Goal: Answer question/provide support

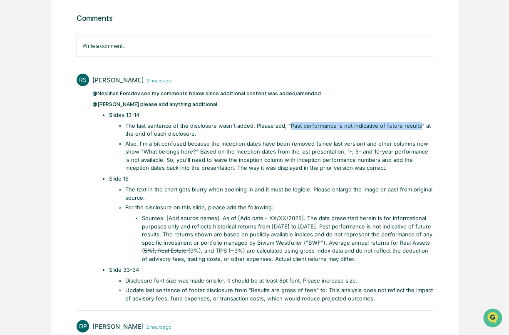
scroll to position [109, 0]
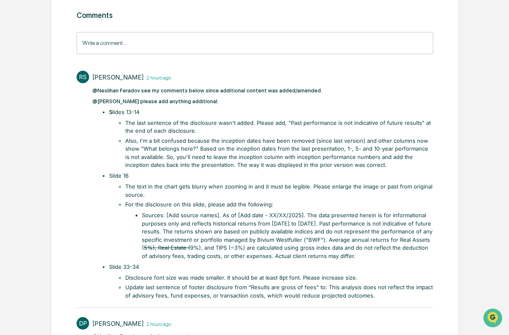
click at [233, 146] on li "Also, I'm a bit confused because the inception dates have been removed (since l…" at bounding box center [278, 153] width 307 height 32
click at [220, 185] on li "The text in the chart gets blurry when zooming in and it must be legible. Pleas…" at bounding box center [278, 191] width 307 height 16
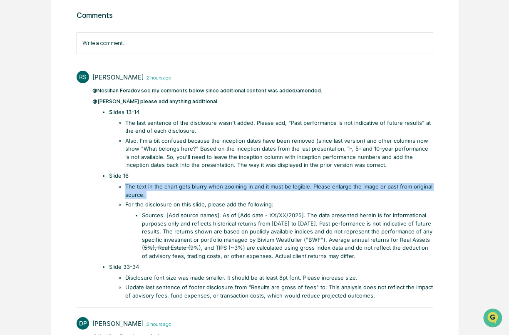
click at [220, 185] on li "The text in the chart gets blurry when zooming in and it must be legible. Pleas…" at bounding box center [278, 191] width 307 height 16
click at [210, 201] on li "For the disclosure on this slide, please add the following: Sources: [Add sourc…" at bounding box center [278, 230] width 307 height 59
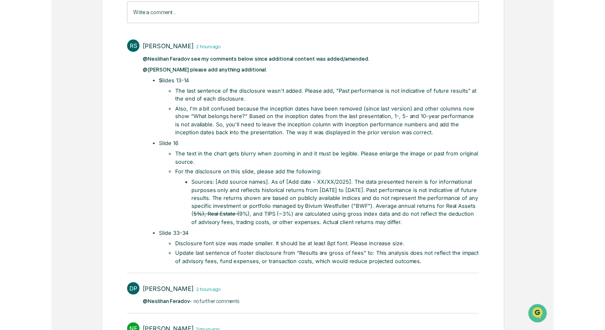
scroll to position [142, 0]
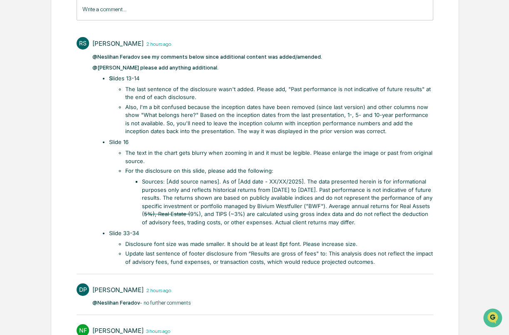
click at [155, 250] on li "Update last sentence of footer disclosure from “Results are gross of fees" to: …" at bounding box center [278, 258] width 307 height 16
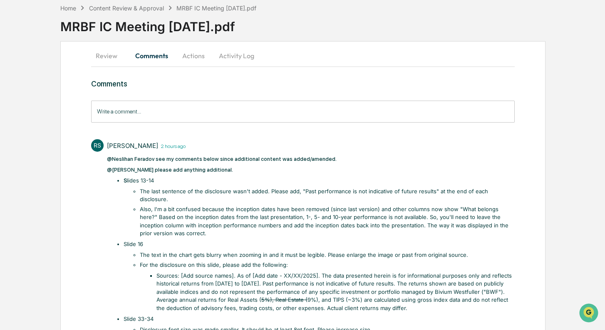
scroll to position [0, 0]
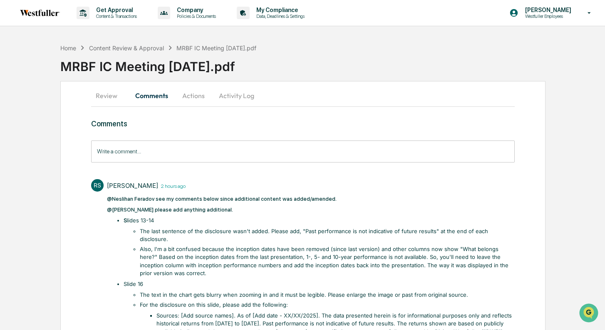
click at [186, 96] on button "Actions" at bounding box center [193, 96] width 37 height 20
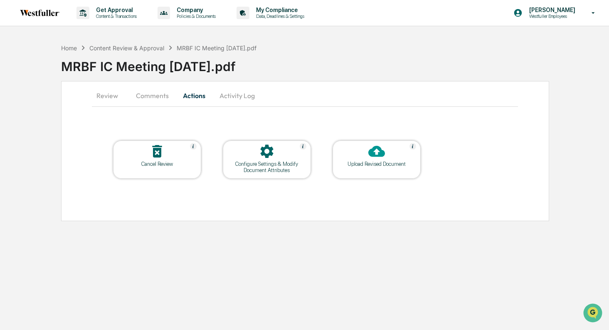
click at [384, 160] on div at bounding box center [376, 152] width 83 height 18
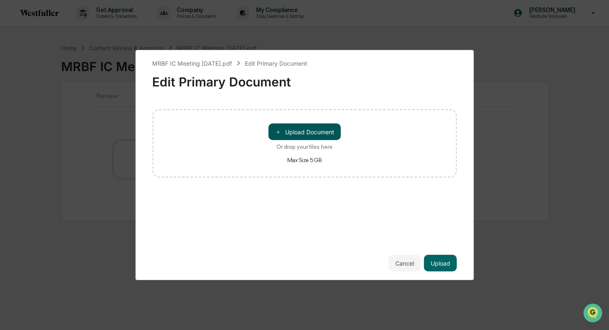
click at [322, 136] on button "＋ Upload Document" at bounding box center [305, 132] width 72 height 17
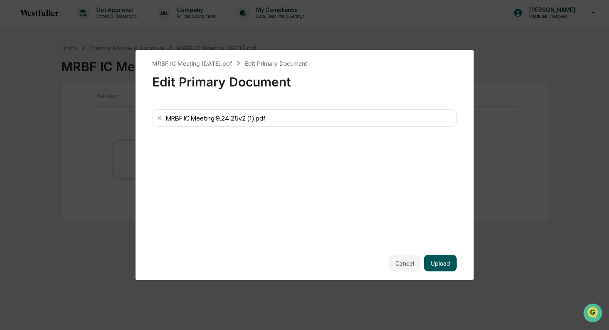
click at [440, 265] on button "Upload" at bounding box center [440, 263] width 33 height 17
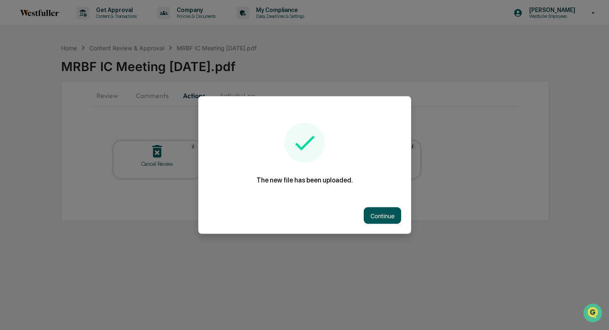
click at [381, 214] on button "Continue" at bounding box center [382, 216] width 37 height 17
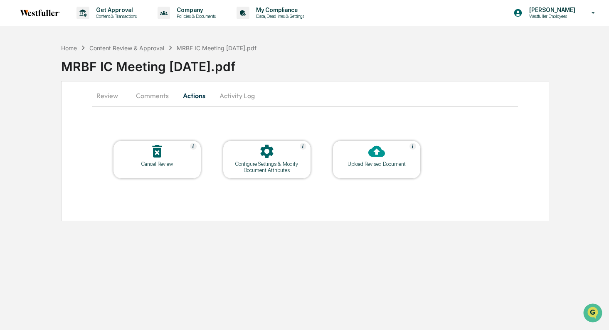
click at [155, 100] on button "Comments" at bounding box center [152, 96] width 46 height 20
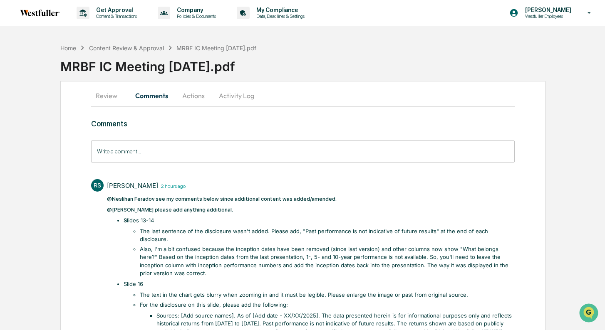
click at [175, 148] on input "Write a comment..." at bounding box center [302, 152] width 423 height 22
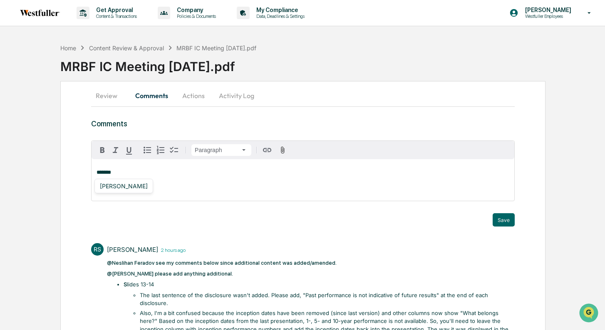
click at [123, 192] on div "[PERSON_NAME]" at bounding box center [123, 186] width 59 height 15
click at [123, 190] on div "[PERSON_NAME]" at bounding box center [124, 186] width 54 height 10
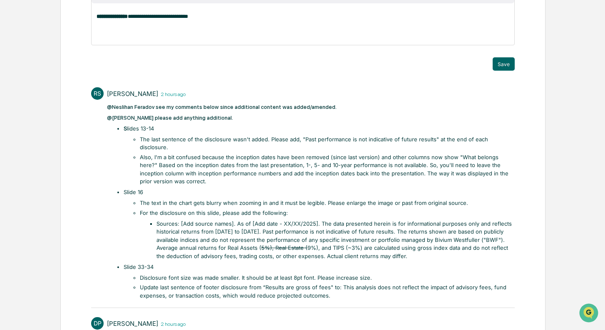
scroll to position [219, 0]
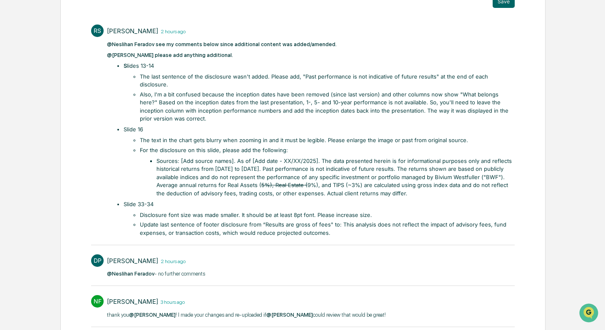
click at [140, 211] on li "Disclosure font size was made smaller. It should be at least 8pt font. Please i…" at bounding box center [327, 215] width 375 height 8
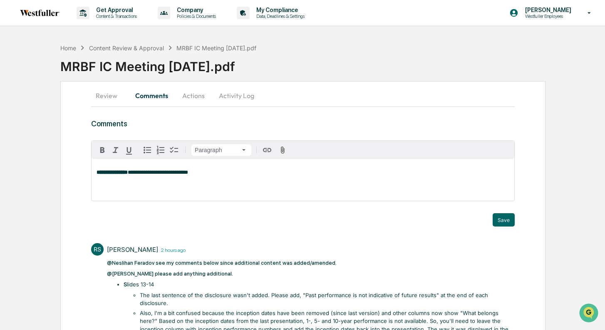
click at [221, 175] on p "**********" at bounding box center [303, 173] width 413 height 6
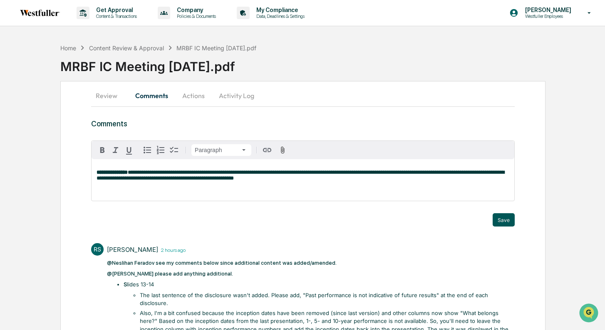
click at [500, 220] on button "Save" at bounding box center [504, 219] width 22 height 13
